Goal: Task Accomplishment & Management: Use online tool/utility

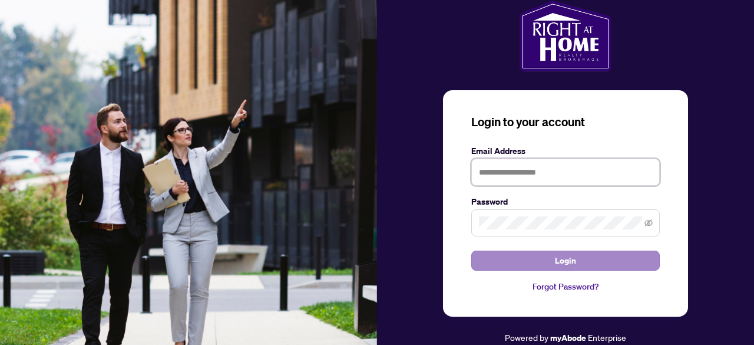
type input "**********"
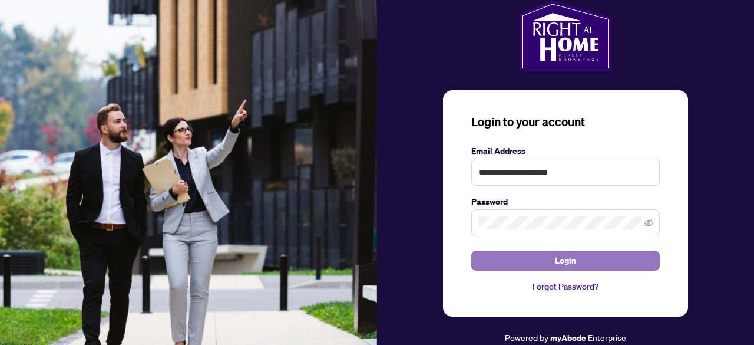
click at [542, 267] on button "Login" at bounding box center [565, 260] width 189 height 20
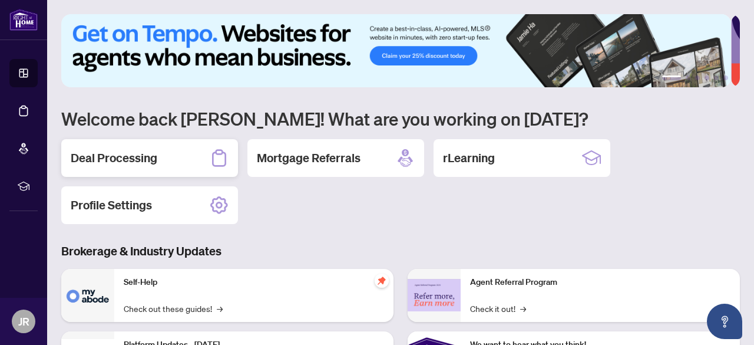
click at [170, 158] on div "Deal Processing" at bounding box center [149, 158] width 177 height 38
